Goal: Task Accomplishment & Management: Manage account settings

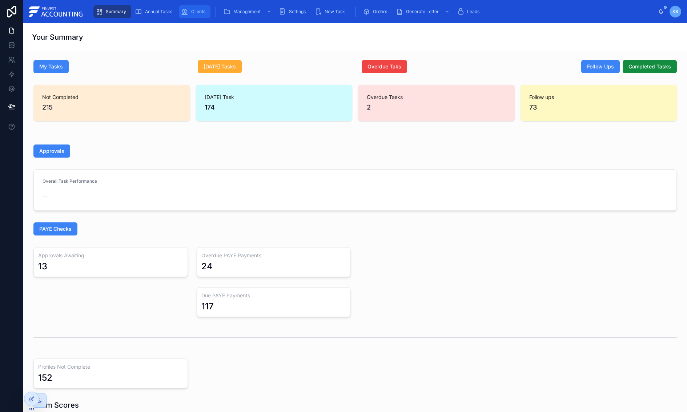
click at [191, 14] on span "Clients" at bounding box center [198, 12] width 14 height 6
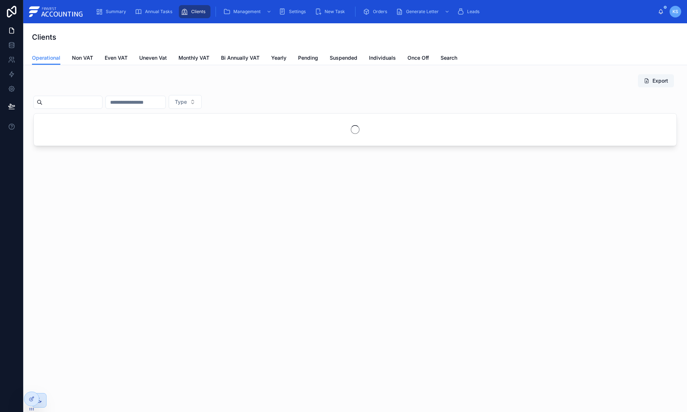
click at [72, 102] on input "text" at bounding box center [73, 102] width 60 height 10
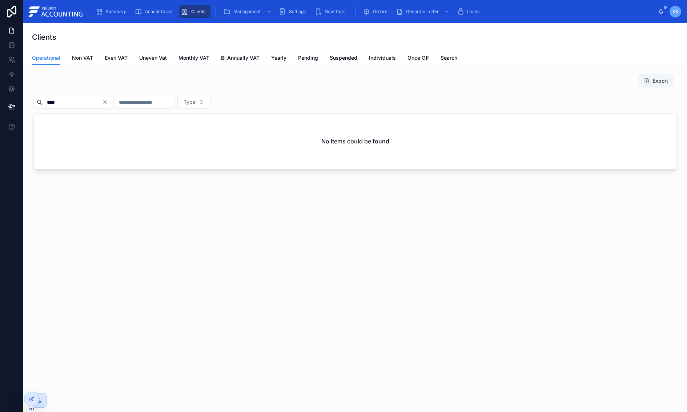
type input "****"
click at [451, 56] on span "Search" at bounding box center [449, 57] width 17 height 7
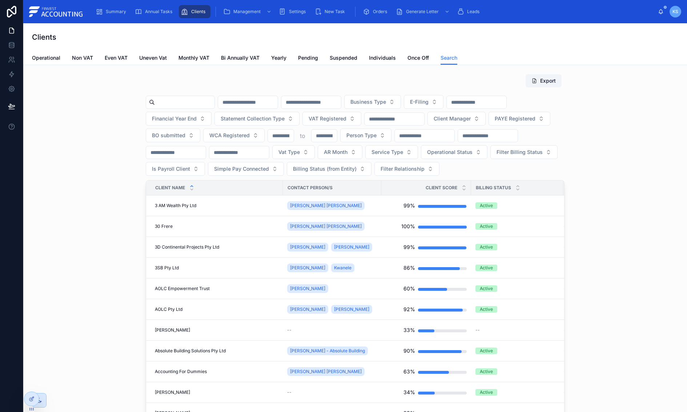
click at [211, 100] on input "text" at bounding box center [185, 102] width 60 height 10
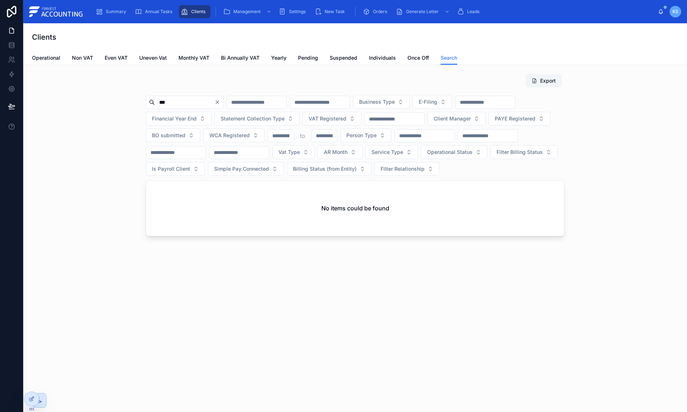
type input "****"
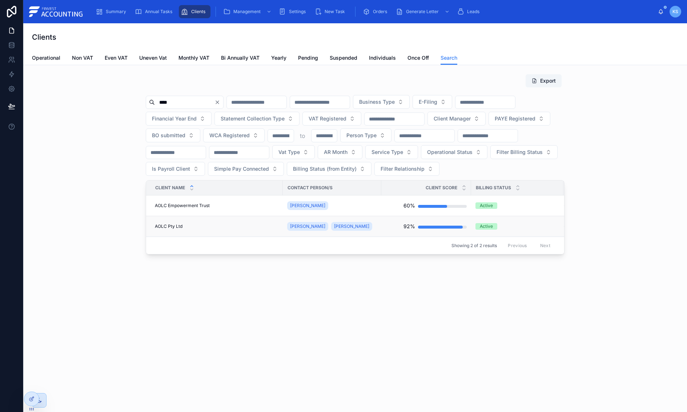
click at [163, 223] on span "AOLC Pty Ltd" at bounding box center [169, 226] width 28 height 6
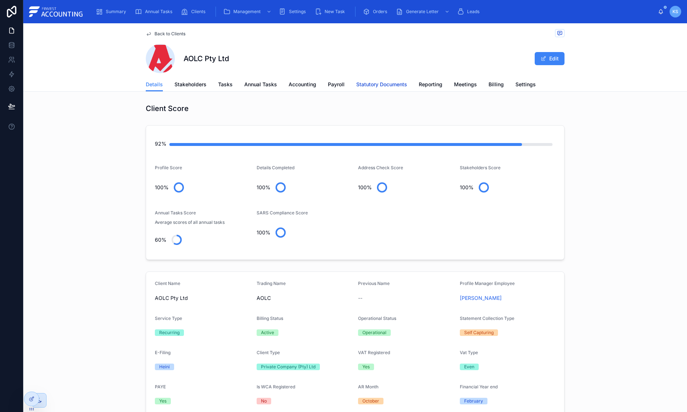
click at [361, 84] on span "Statutory Documents" at bounding box center [381, 84] width 51 height 7
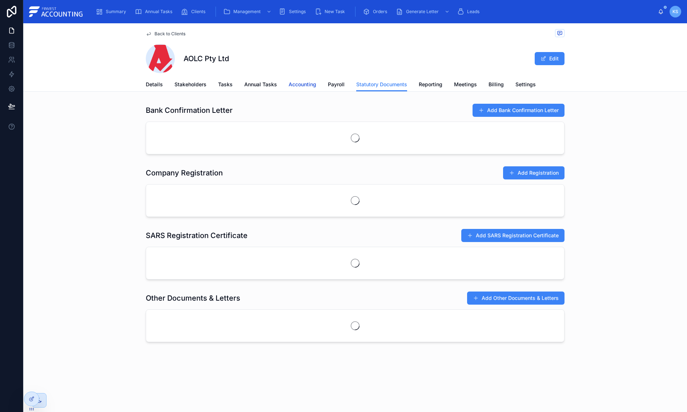
click at [304, 80] on link "Accounting" at bounding box center [303, 85] width 28 height 15
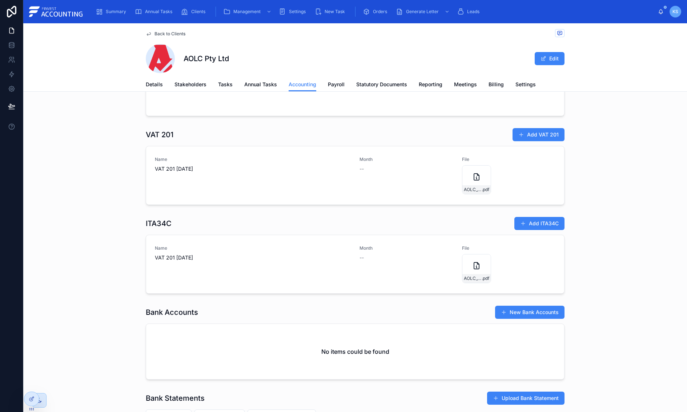
scroll to position [295, 0]
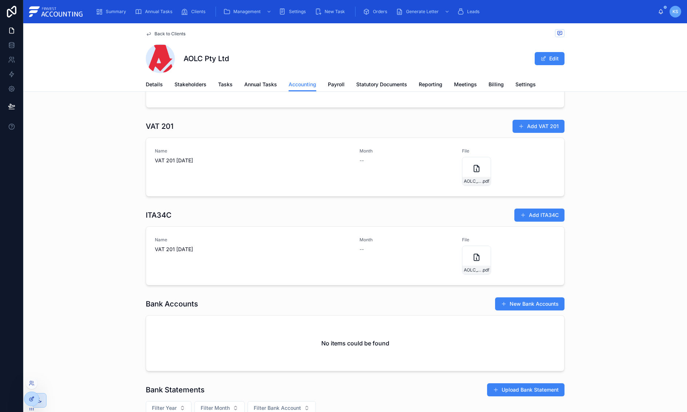
click at [31, 396] on icon at bounding box center [32, 399] width 6 height 6
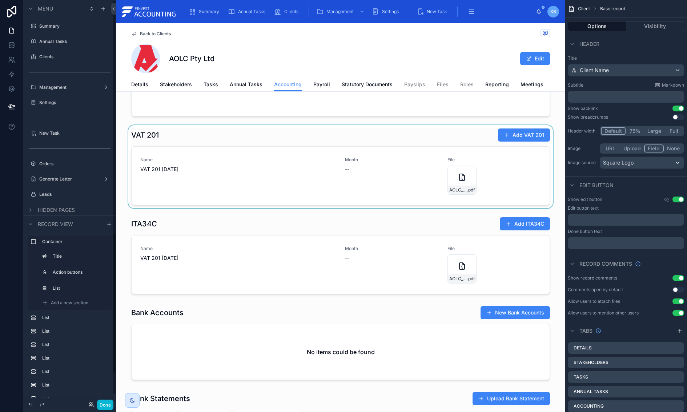
scroll to position [341, 0]
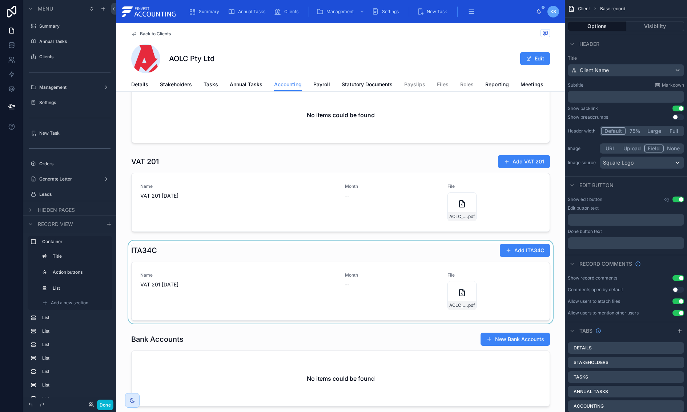
click at [184, 250] on div at bounding box center [340, 281] width 449 height 83
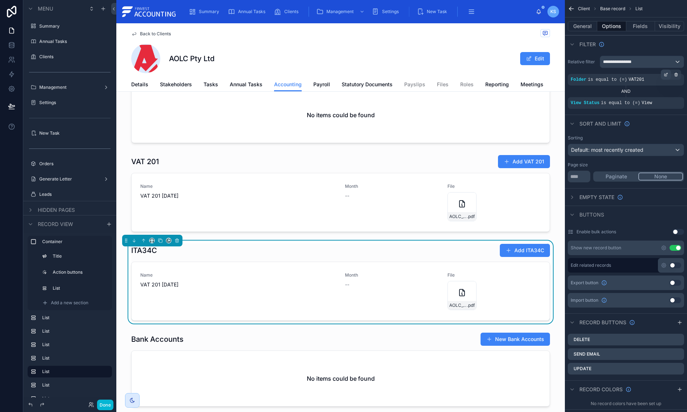
click at [666, 73] on icon "scrollable content" at bounding box center [667, 74] width 2 height 2
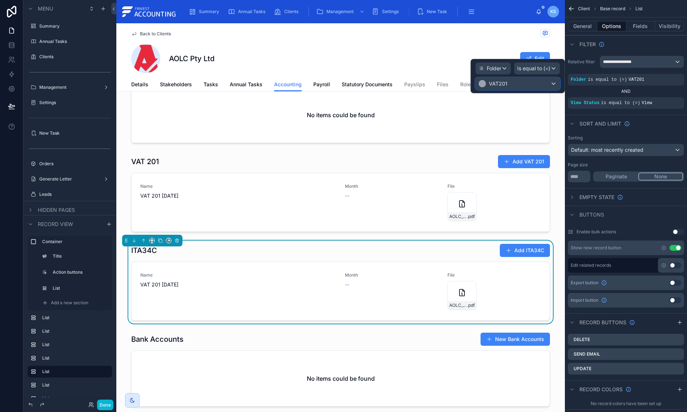
click at [521, 83] on div "VAT201" at bounding box center [518, 84] width 84 height 12
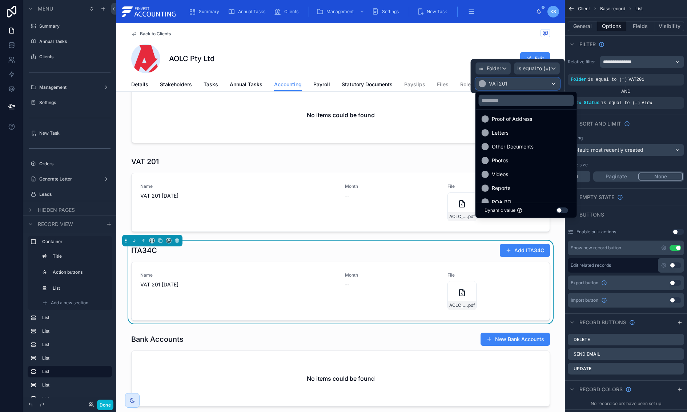
scroll to position [332, 0]
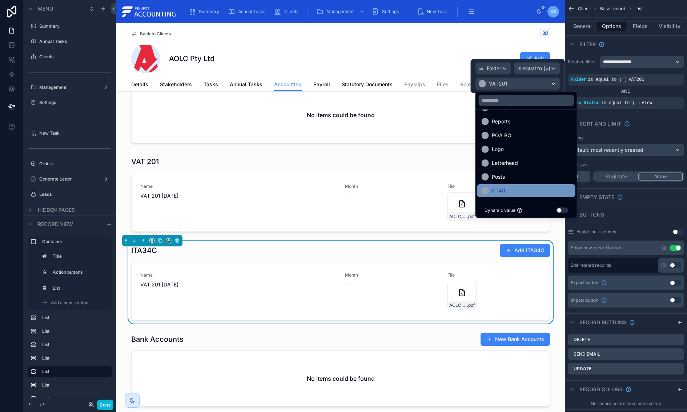
click at [514, 191] on div "IT14R" at bounding box center [526, 190] width 89 height 9
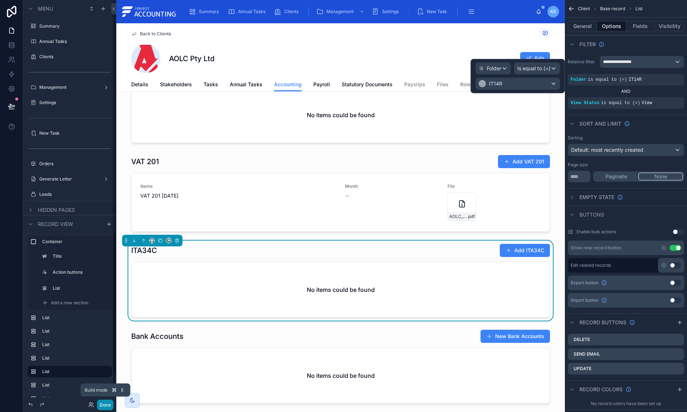
click at [106, 407] on button "Done" at bounding box center [105, 404] width 16 height 11
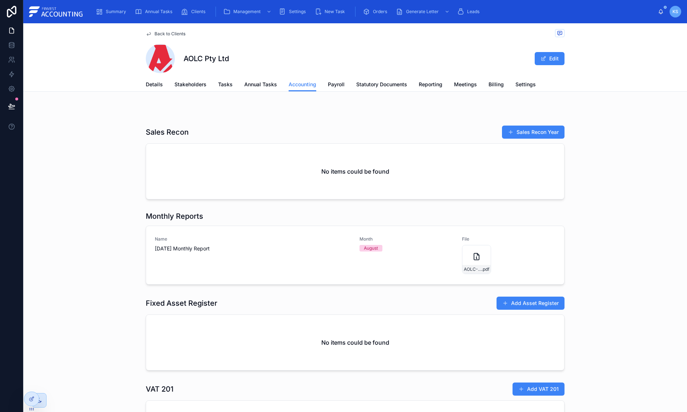
scroll to position [77, 0]
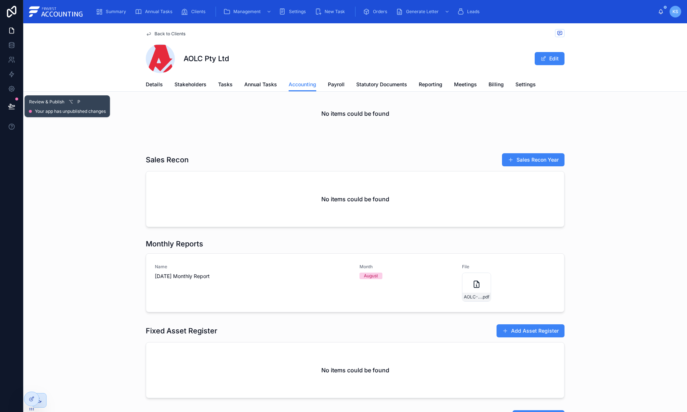
click at [11, 105] on icon at bounding box center [11, 106] width 7 height 7
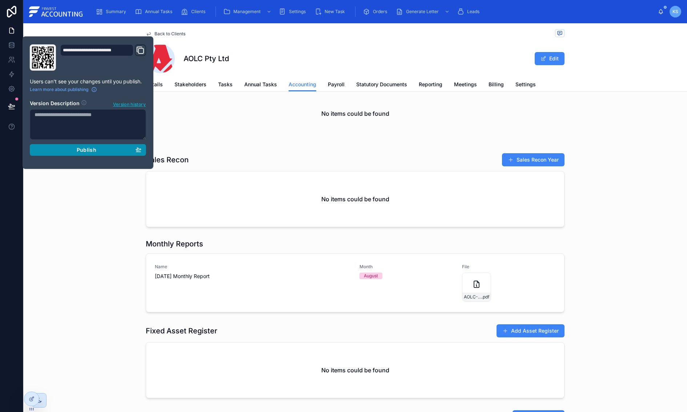
click at [73, 149] on div "Publish" at bounding box center [88, 150] width 107 height 7
